Goal: Task Accomplishment & Management: Use online tool/utility

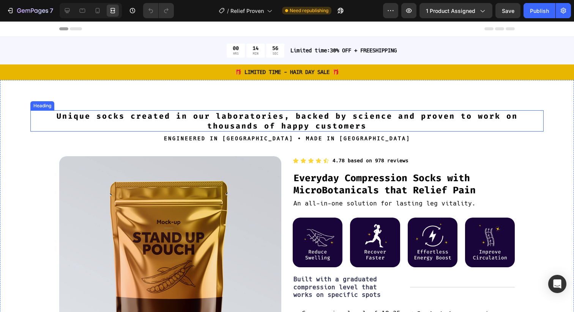
click at [211, 113] on h2 "Unique socks created in our laboratories, backed by science and proven to work …" at bounding box center [286, 120] width 513 height 21
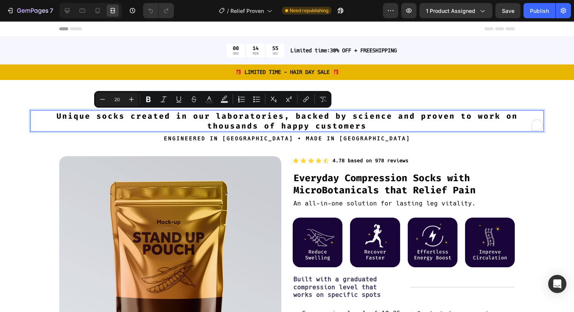
click at [135, 115] on p "Unique socks created in our laboratories, backed by science and proven to work …" at bounding box center [287, 121] width 512 height 20
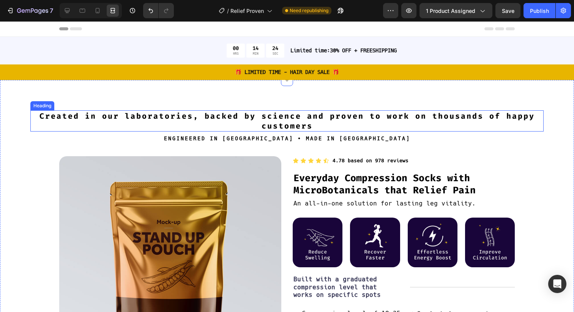
click at [191, 117] on p "Created in our laboratories, backed by science and proven to work on thousands …" at bounding box center [287, 121] width 512 height 20
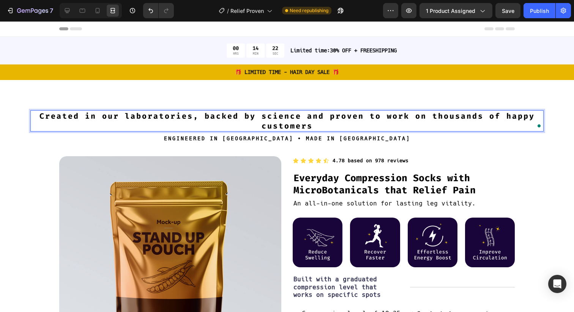
click at [190, 115] on p "Created in our laboratories, backed by science and proven to work on thousands …" at bounding box center [287, 121] width 512 height 20
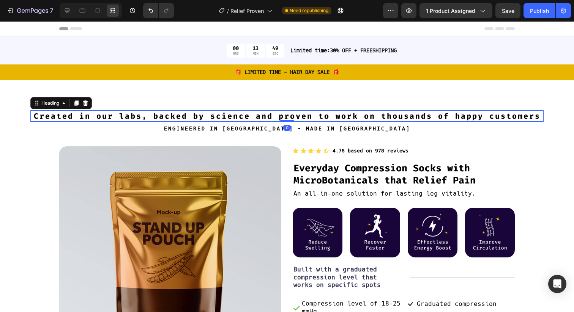
click at [154, 117] on p "Created in our labs, backed by science and proven to work on thousands of happy…" at bounding box center [287, 116] width 512 height 10
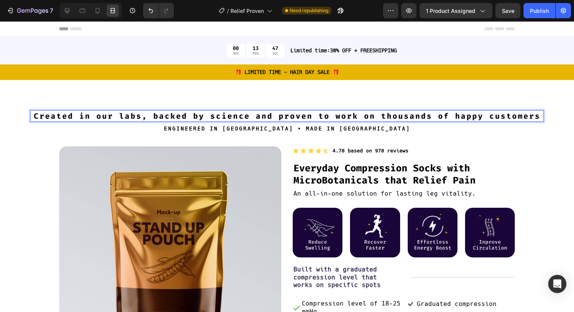
click at [153, 117] on p "Created in our labs, backed by science and proven to work on thousands of happy…" at bounding box center [287, 116] width 512 height 10
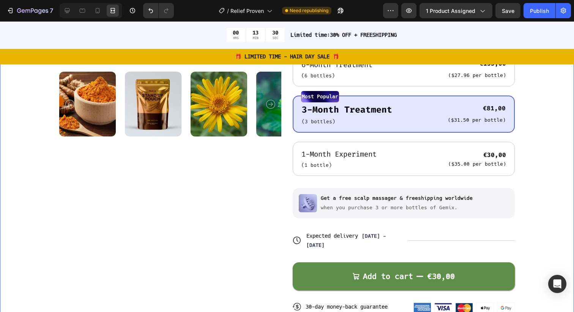
scroll to position [159, 0]
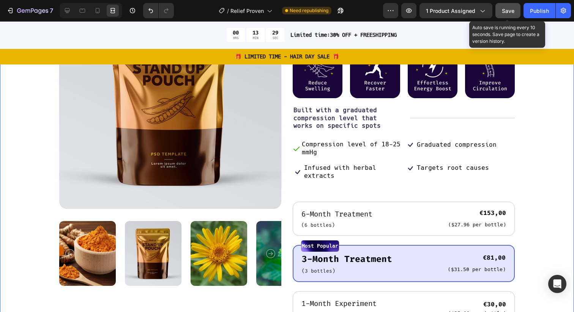
click at [512, 5] on button "Save" at bounding box center [507, 10] width 25 height 15
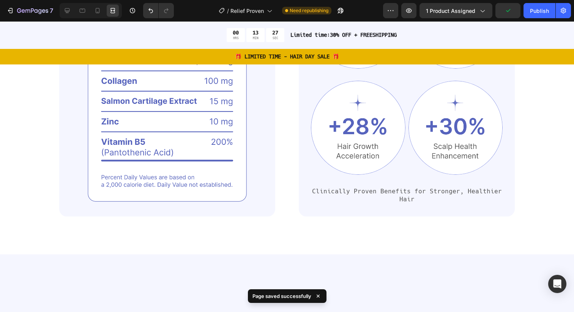
scroll to position [0, 0]
